Goal: Task Accomplishment & Management: Manage account settings

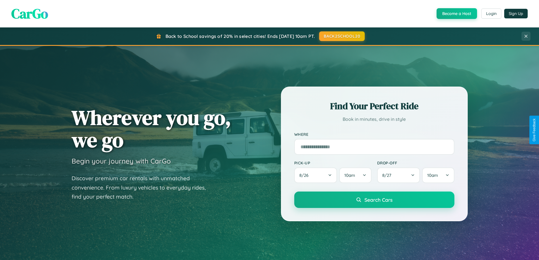
scroll to position [1089, 0]
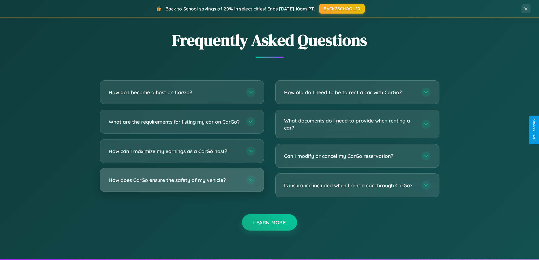
click at [182, 184] on h3 "How does CarGo ensure the safety of my vehicle?" at bounding box center [175, 180] width 132 height 7
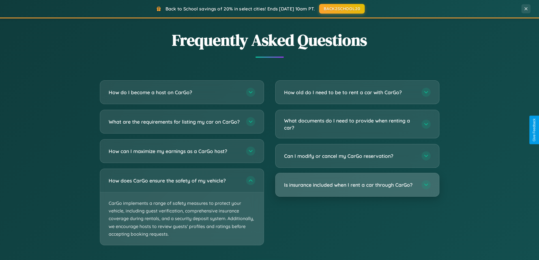
click at [357, 185] on h3 "Is insurance included when I rent a car through CarGo?" at bounding box center [350, 184] width 132 height 7
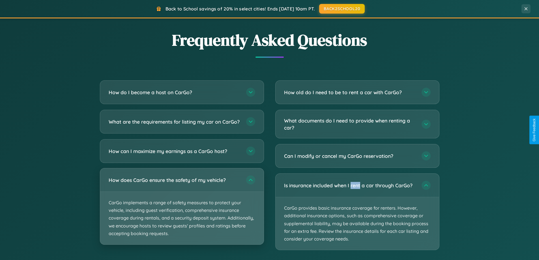
click at [182, 212] on p "CarGo implements a range of safety measures to protect your vehicle, including …" at bounding box center [182, 218] width 164 height 53
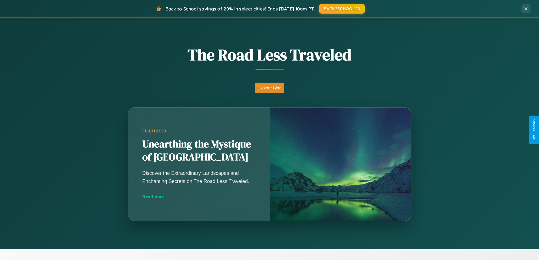
scroll to position [0, 0]
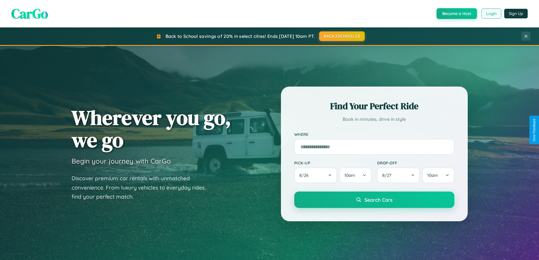
click at [491, 14] on button "Login" at bounding box center [491, 13] width 20 height 10
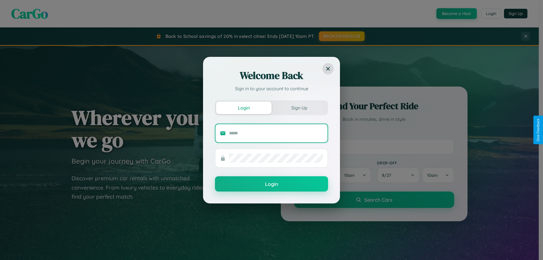
click at [276, 133] on input "text" at bounding box center [276, 133] width 94 height 9
type input "**********"
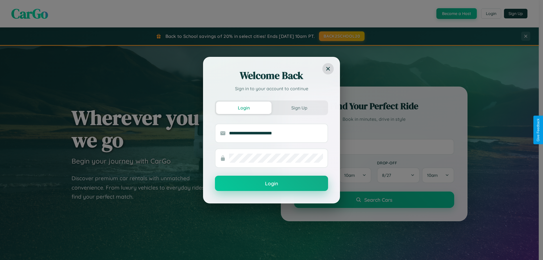
click at [272, 184] on button "Login" at bounding box center [271, 183] width 113 height 15
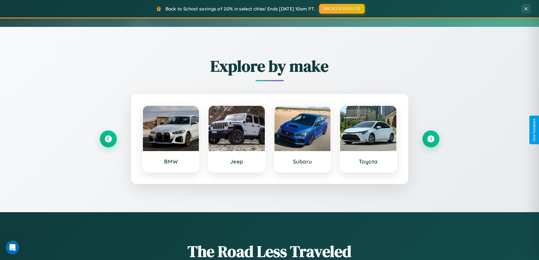
scroll to position [17, 0]
